Goal: Information Seeking & Learning: Learn about a topic

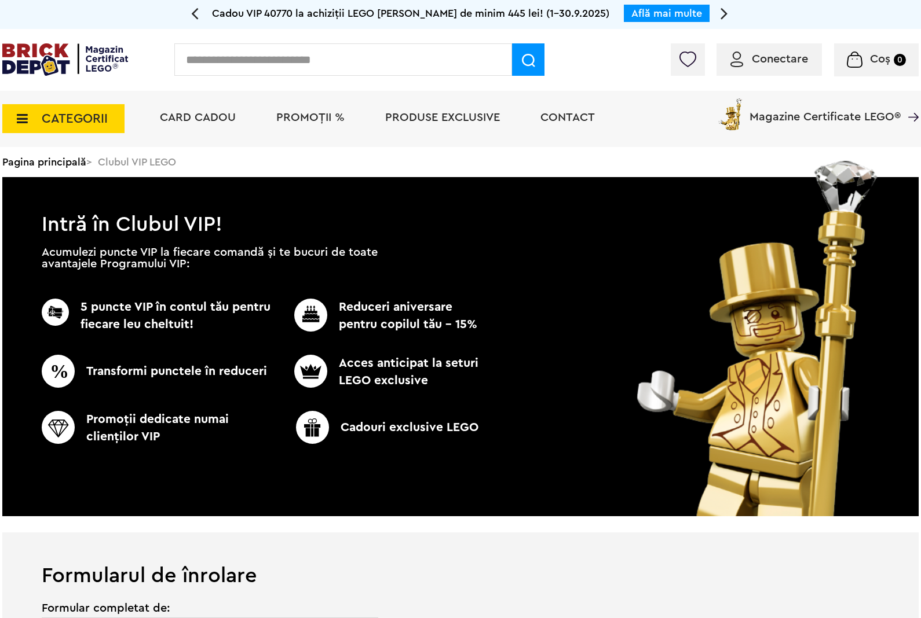
type input "**********"
click at [299, 105] on li "PROMOȚII %" at bounding box center [310, 119] width 91 height 56
click at [302, 112] on span "PROMOȚII %" at bounding box center [310, 118] width 68 height 12
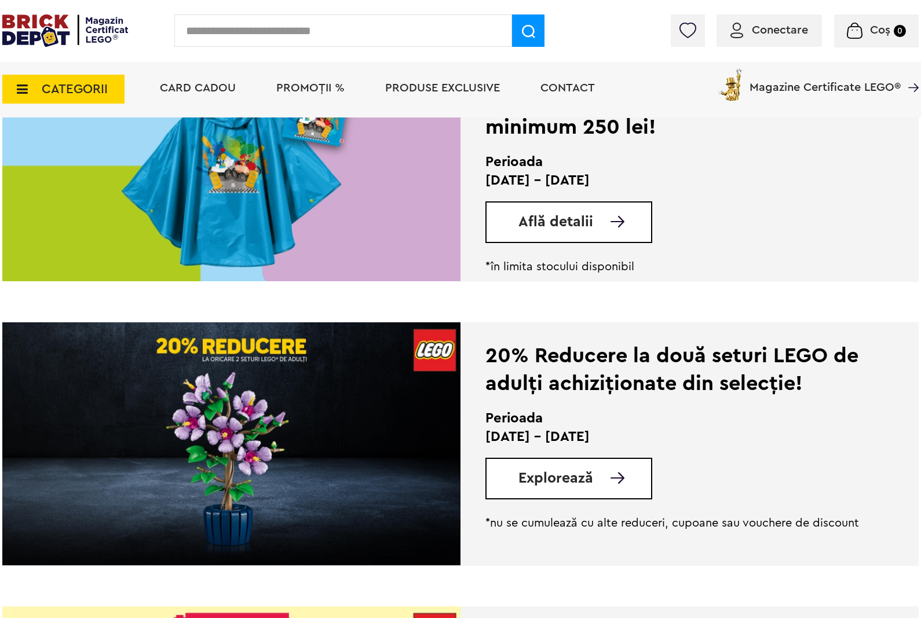
scroll to position [241, 0]
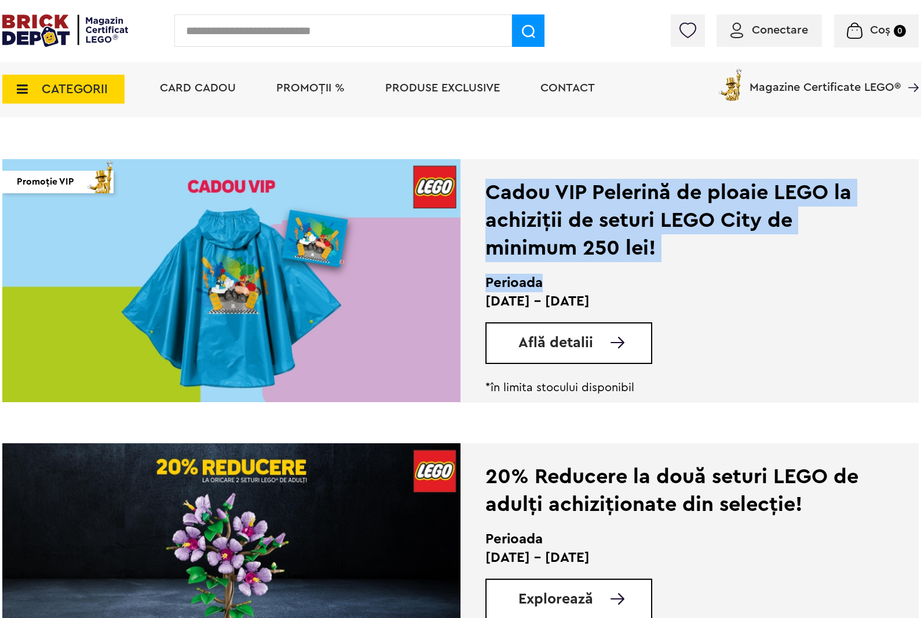
drag, startPoint x: 673, startPoint y: 250, endPoint x: 482, endPoint y: 174, distance: 205.6
click at [482, 174] on div "Cadou VIP Pelerină de ploaie LEGO la achiziții de seturi LEGO City de minimum 2…" at bounding box center [689, 281] width 458 height 244
click at [603, 224] on div "Cadou VIP Pelerină de ploaie LEGO la achiziții de seturi LEGO City de minimum 2…" at bounding box center [673, 220] width 376 height 83
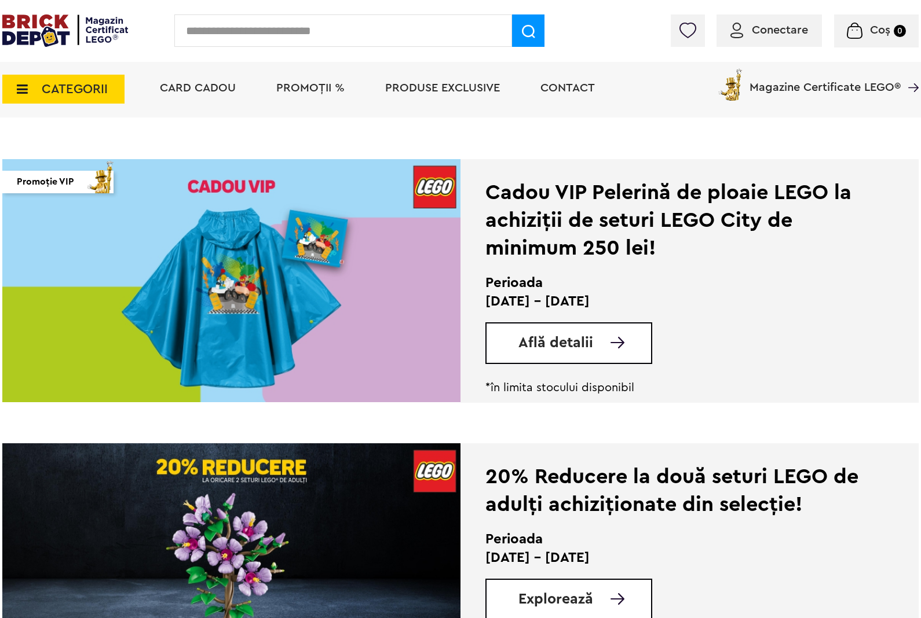
click at [598, 336] on link "Află detalii" at bounding box center [584, 343] width 133 height 14
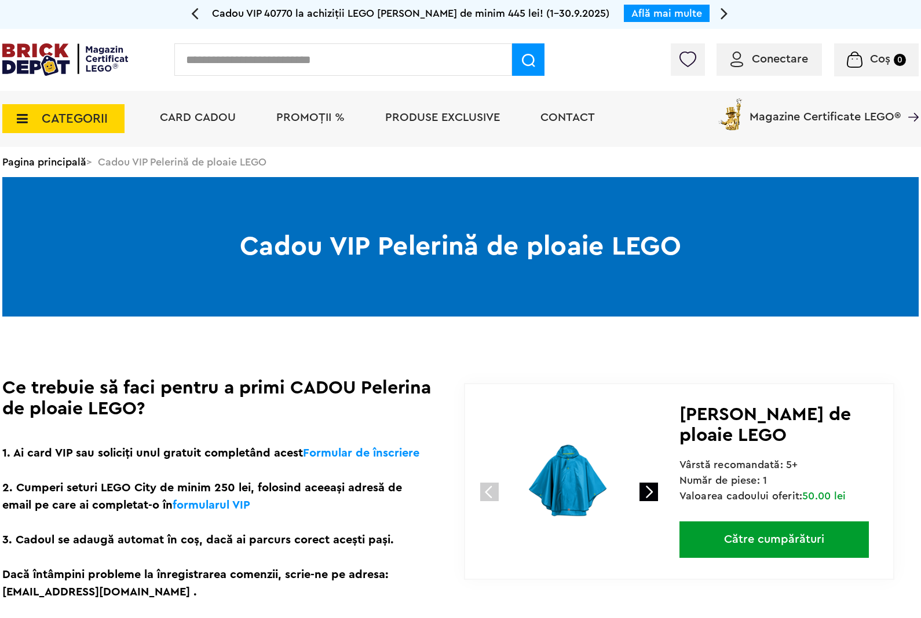
scroll to position [241, 0]
